Goal: Task Accomplishment & Management: Use online tool/utility

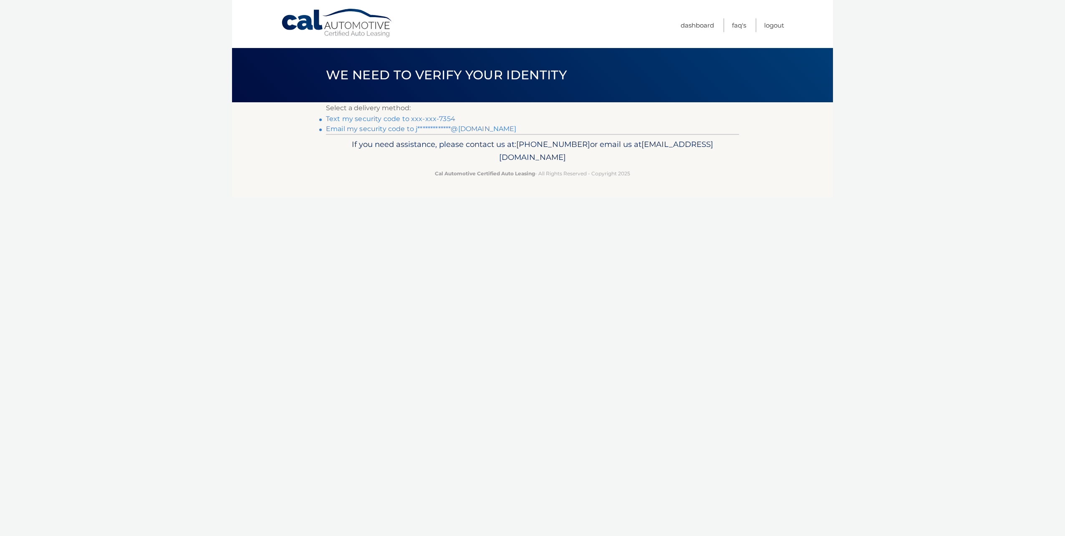
click at [344, 127] on link "**********" at bounding box center [421, 129] width 191 height 8
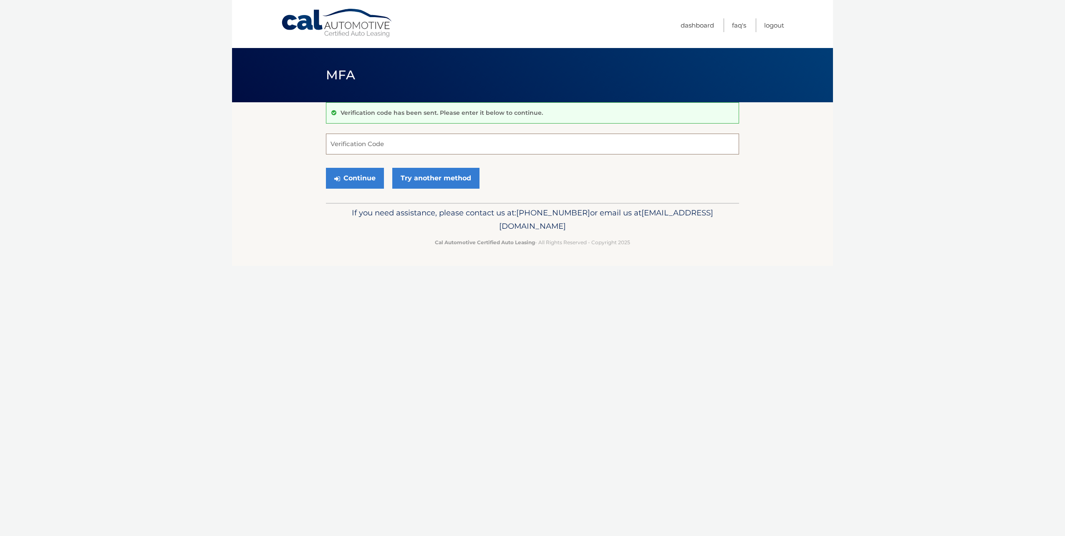
click at [373, 136] on input "Verification Code" at bounding box center [532, 144] width 413 height 21
drag, startPoint x: 373, startPoint y: 139, endPoint x: 369, endPoint y: 144, distance: 5.6
paste input "946894"
click at [353, 175] on button "Continue" at bounding box center [355, 178] width 58 height 21
click at [392, 146] on input "946894" at bounding box center [532, 144] width 413 height 21
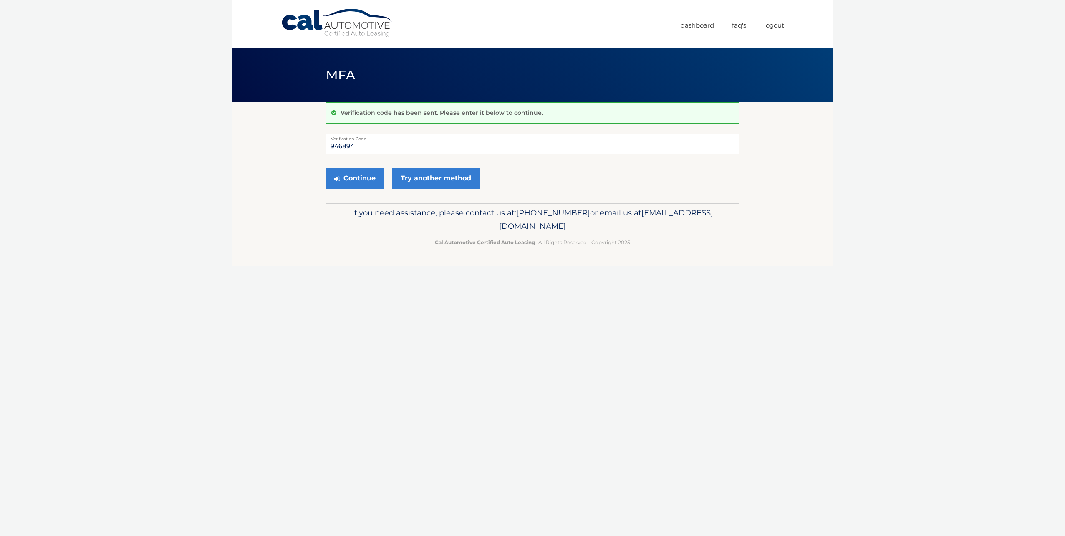
type input "946894"
click at [326, 168] on button "Continue" at bounding box center [355, 178] width 58 height 21
click at [342, 181] on button "Continue" at bounding box center [355, 178] width 58 height 21
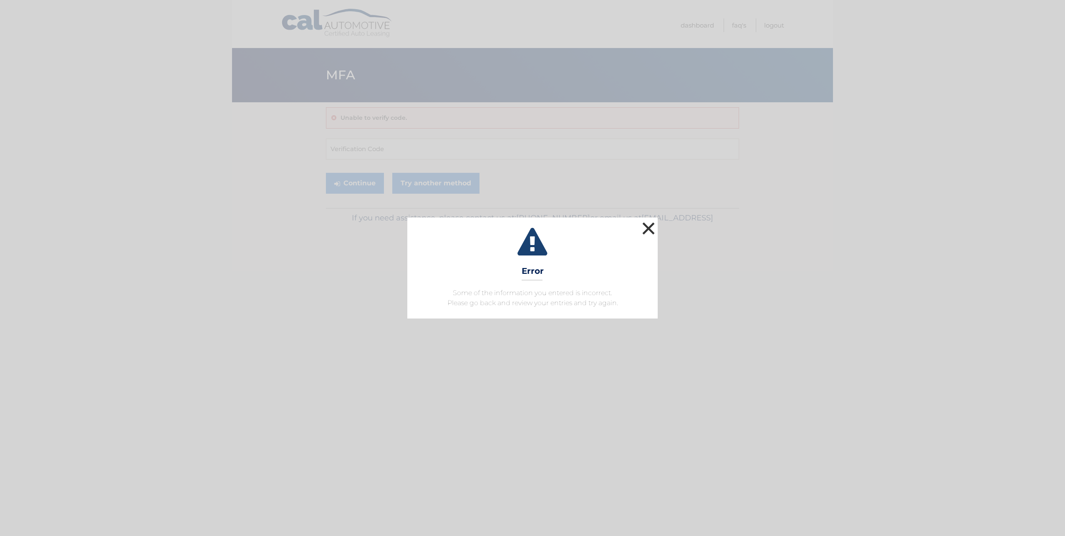
click at [650, 228] on button "×" at bounding box center [648, 228] width 17 height 17
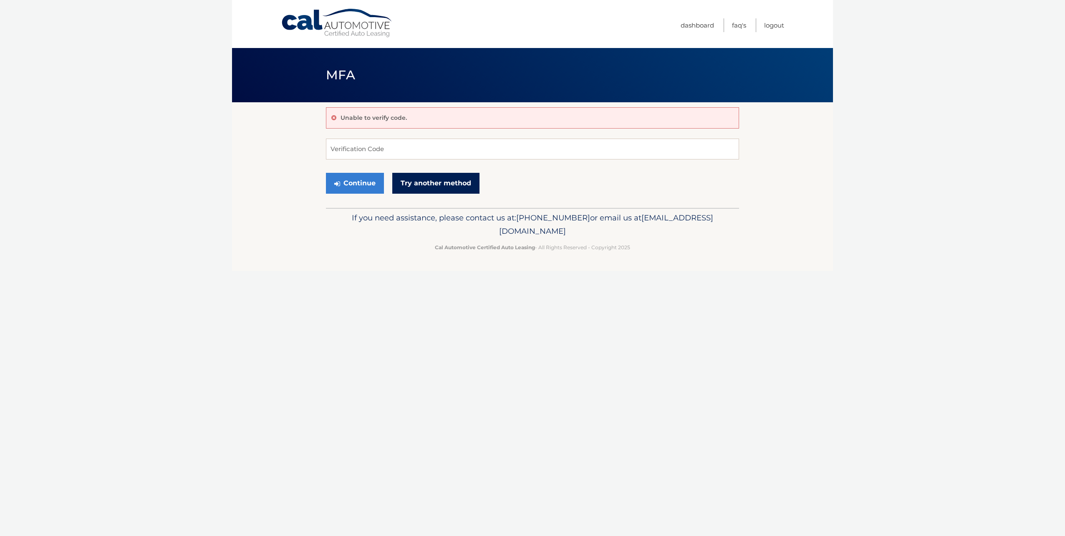
click at [443, 185] on link "Try another method" at bounding box center [435, 183] width 87 height 21
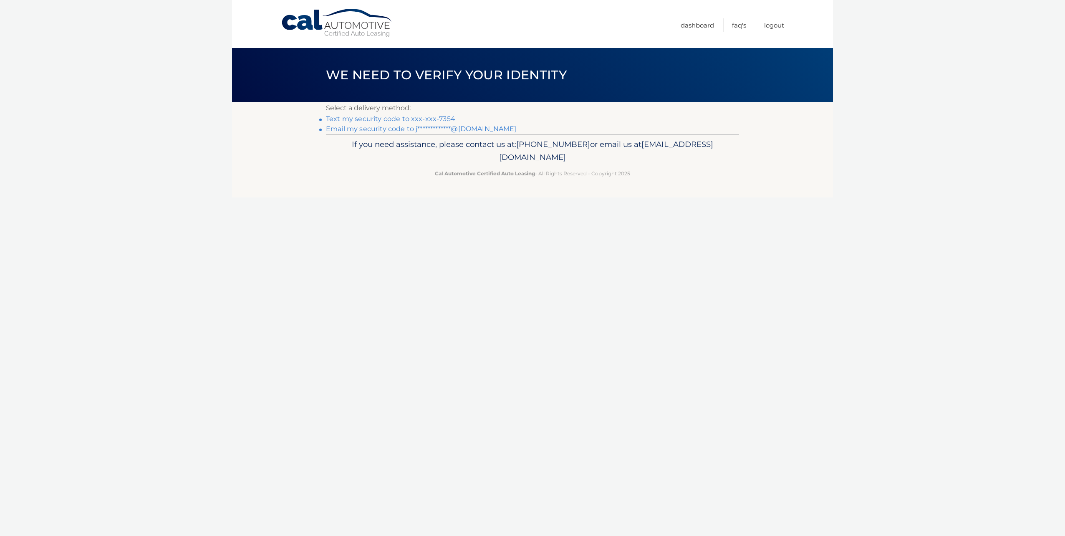
click at [368, 129] on link "**********" at bounding box center [421, 129] width 191 height 8
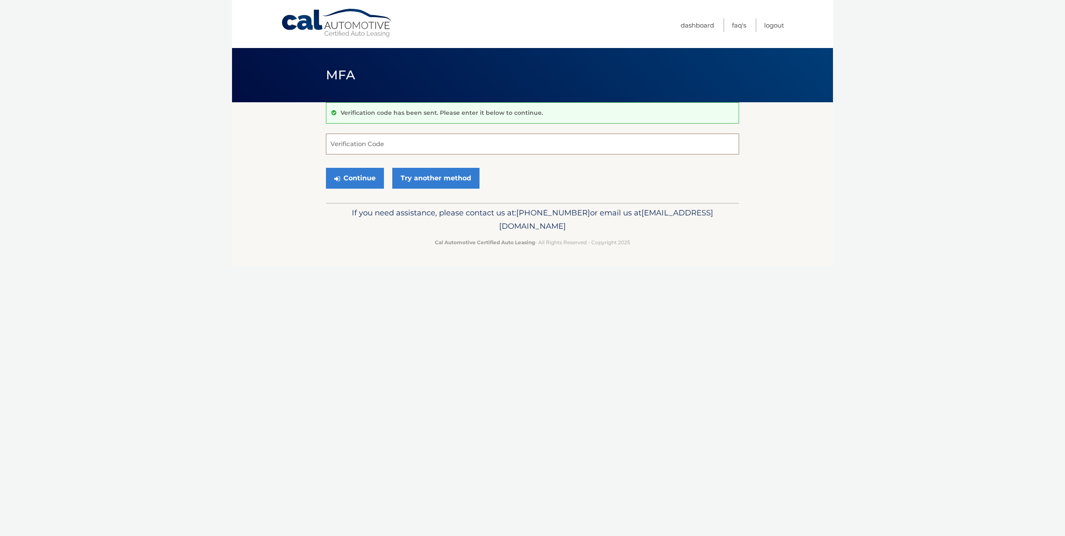
paste input "418484"
type input "418484"
click at [362, 174] on button "Continue" at bounding box center [355, 178] width 58 height 21
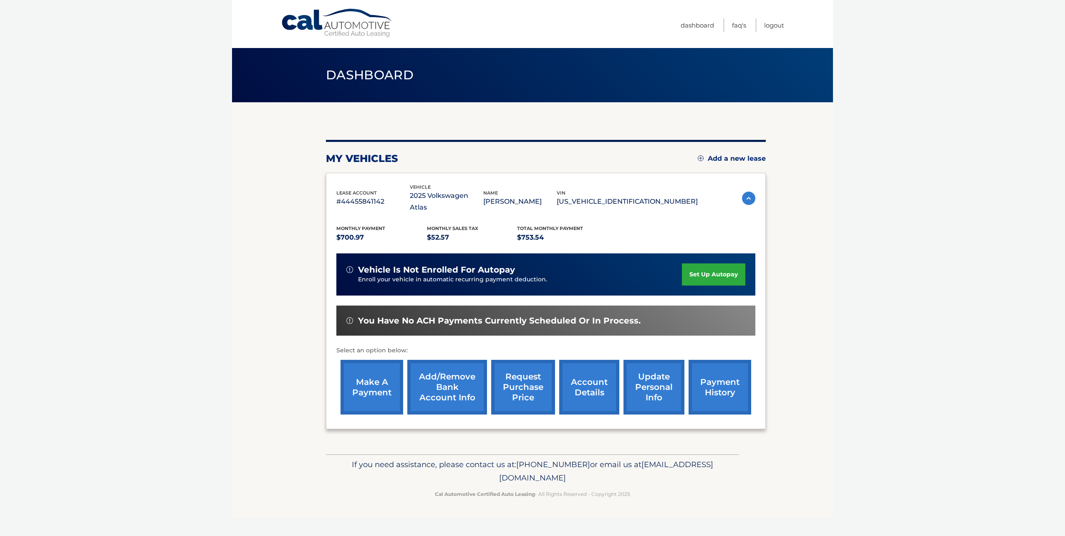
click at [385, 379] on link "make a payment" at bounding box center [372, 387] width 63 height 55
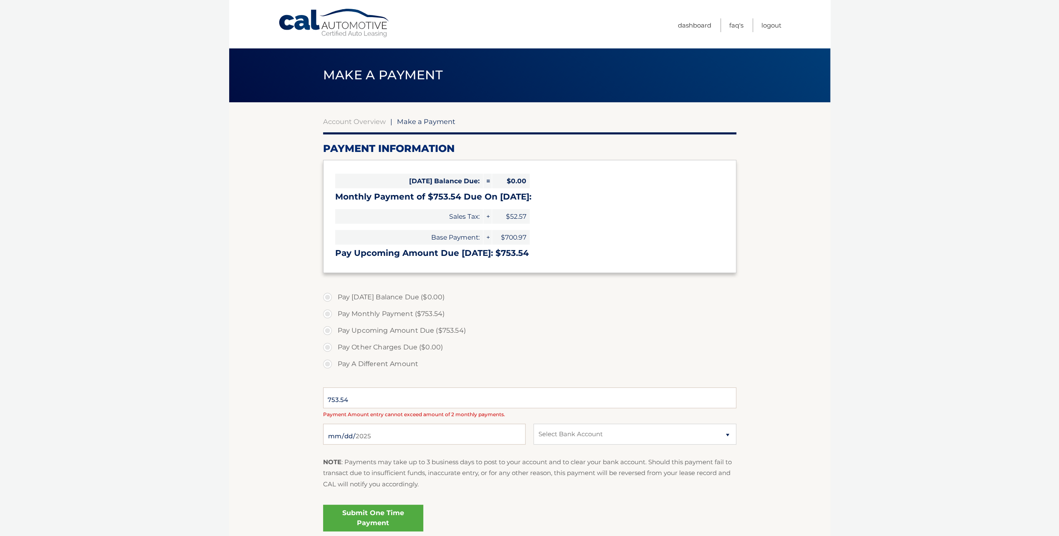
select select "YmNmMTgwYWQtOWVhZS00N2ZjLTkyNGQtOTY3Nzk3NDNiODU2"
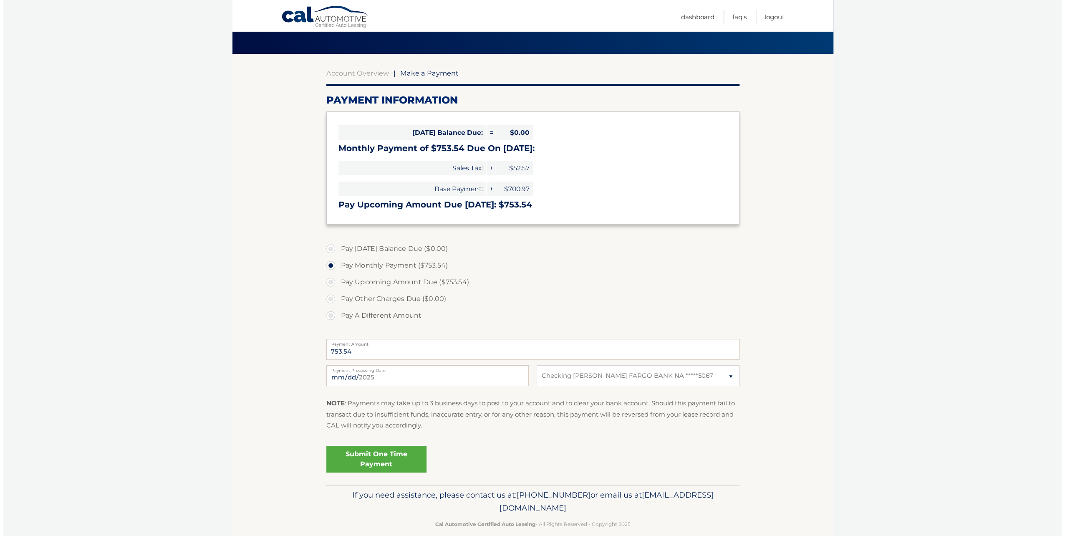
scroll to position [60, 0]
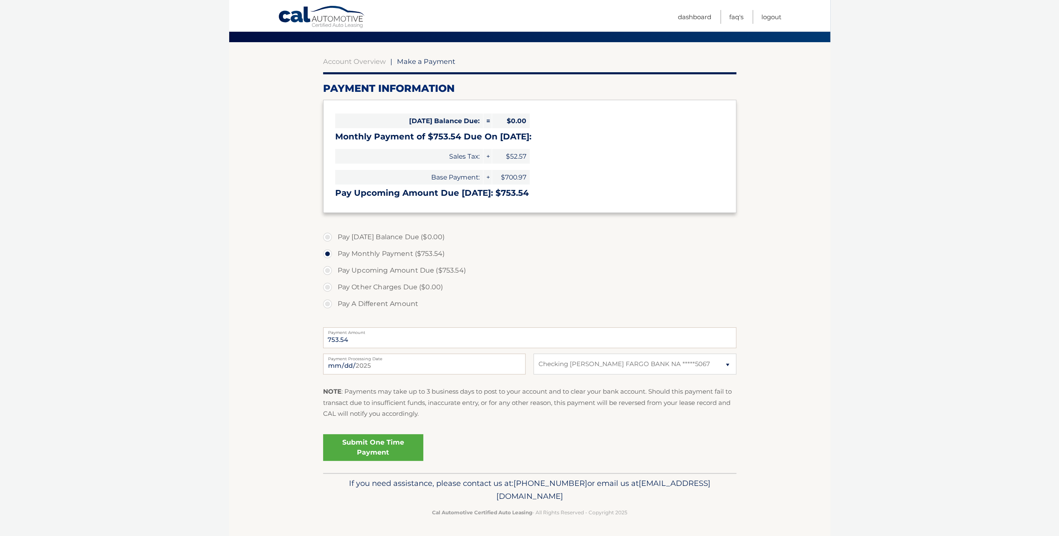
click at [389, 443] on link "Submit One Time Payment" at bounding box center [373, 447] width 100 height 27
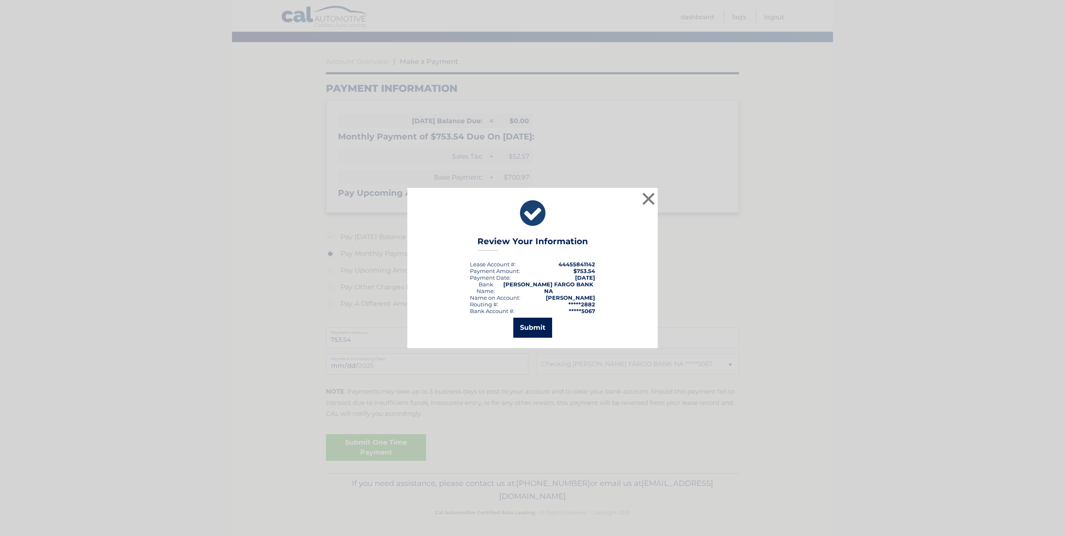
click at [534, 319] on button "Submit" at bounding box center [532, 328] width 39 height 20
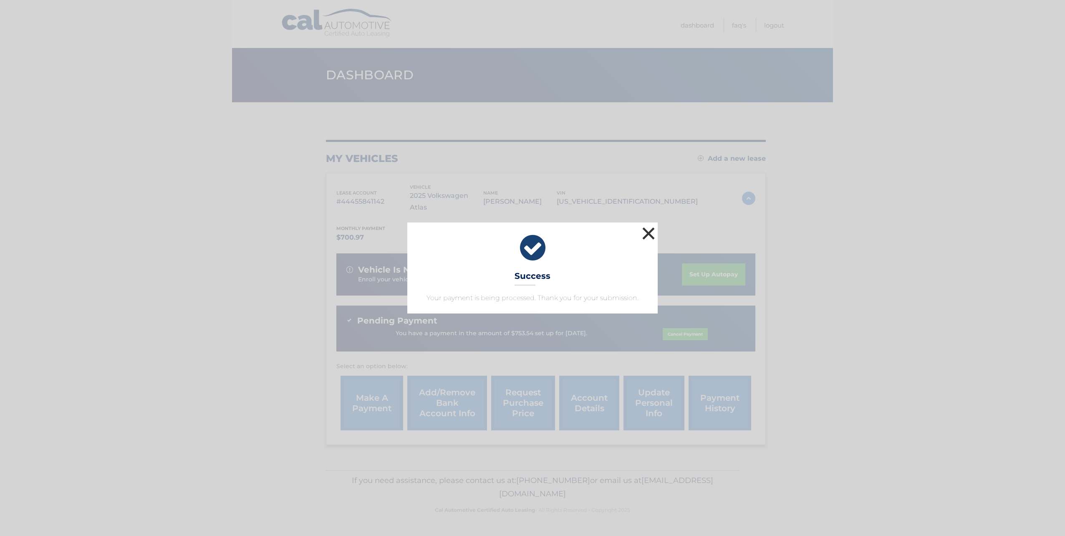
click at [653, 231] on button "×" at bounding box center [648, 233] width 17 height 17
